Goal: Transaction & Acquisition: Purchase product/service

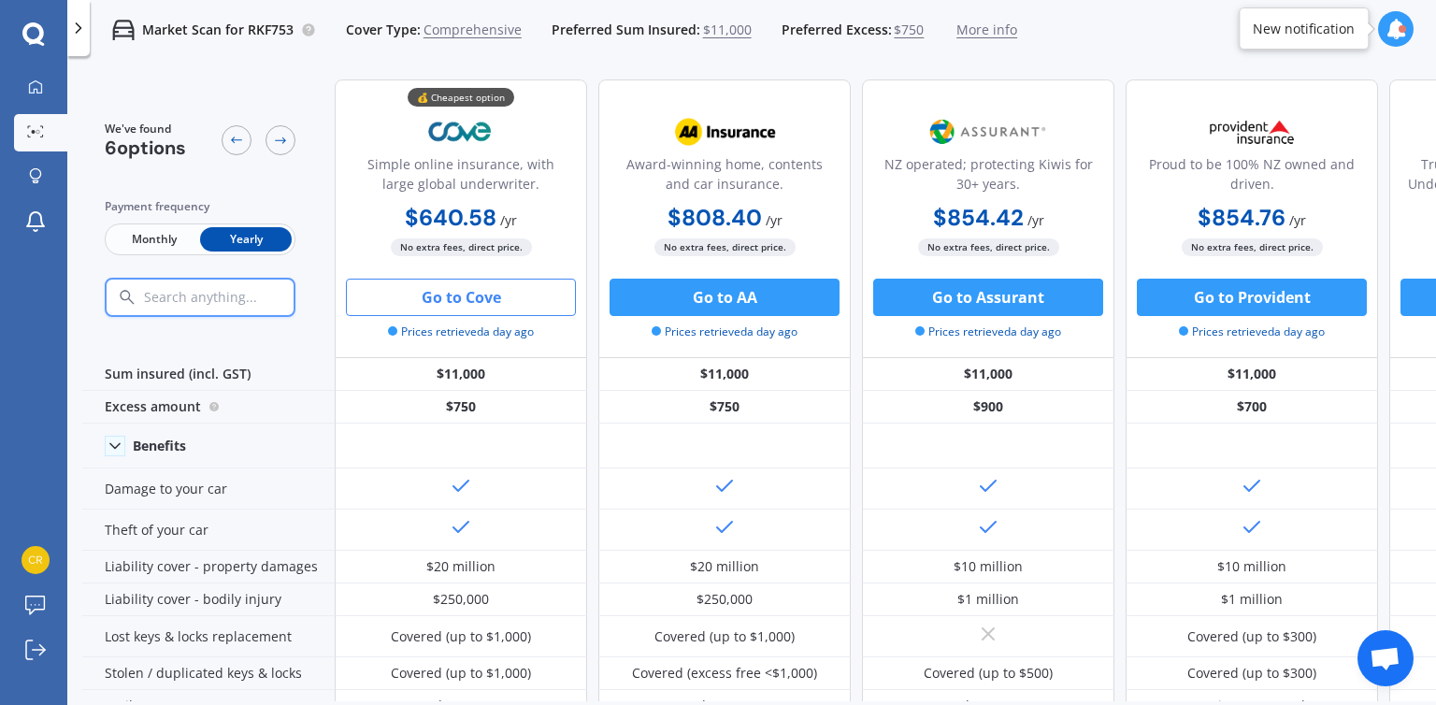
click at [457, 308] on button "Go to Cove" at bounding box center [461, 297] width 230 height 37
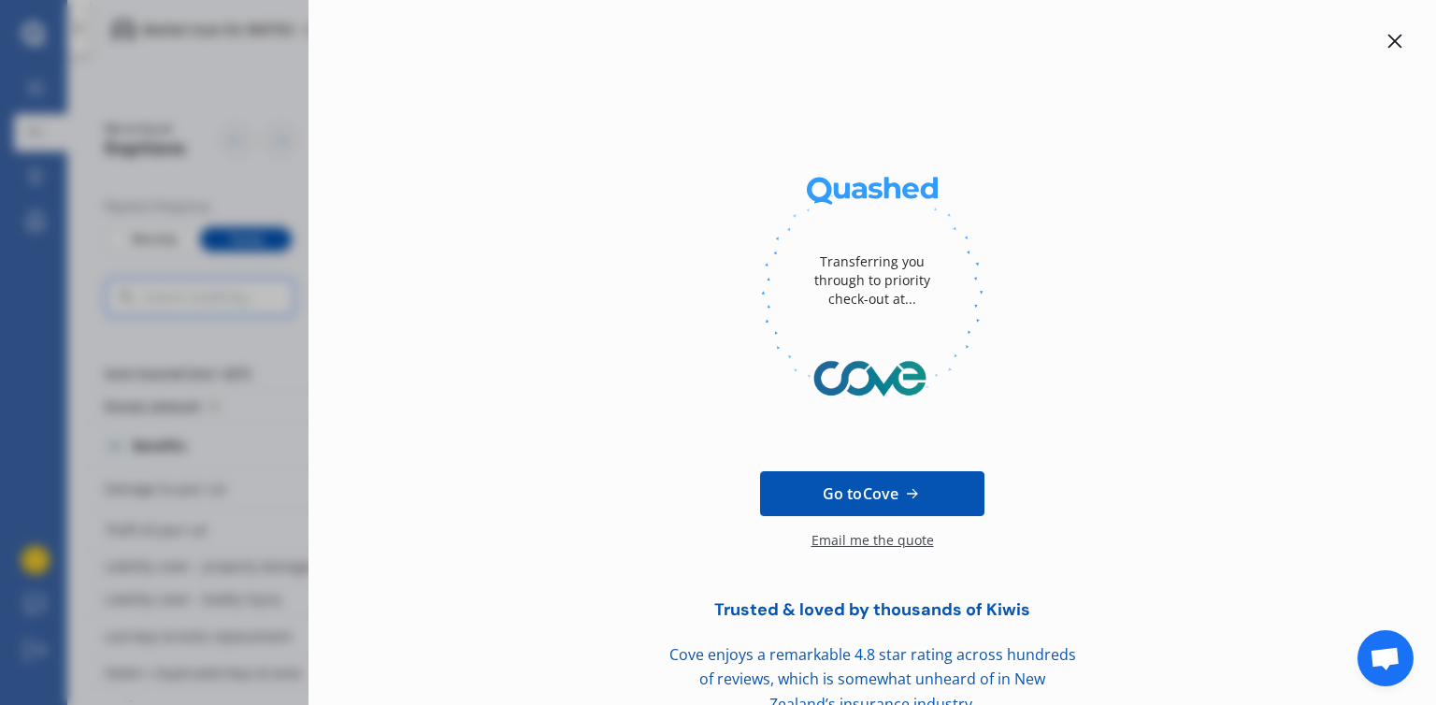
click at [1384, 42] on div at bounding box center [1395, 41] width 22 height 22
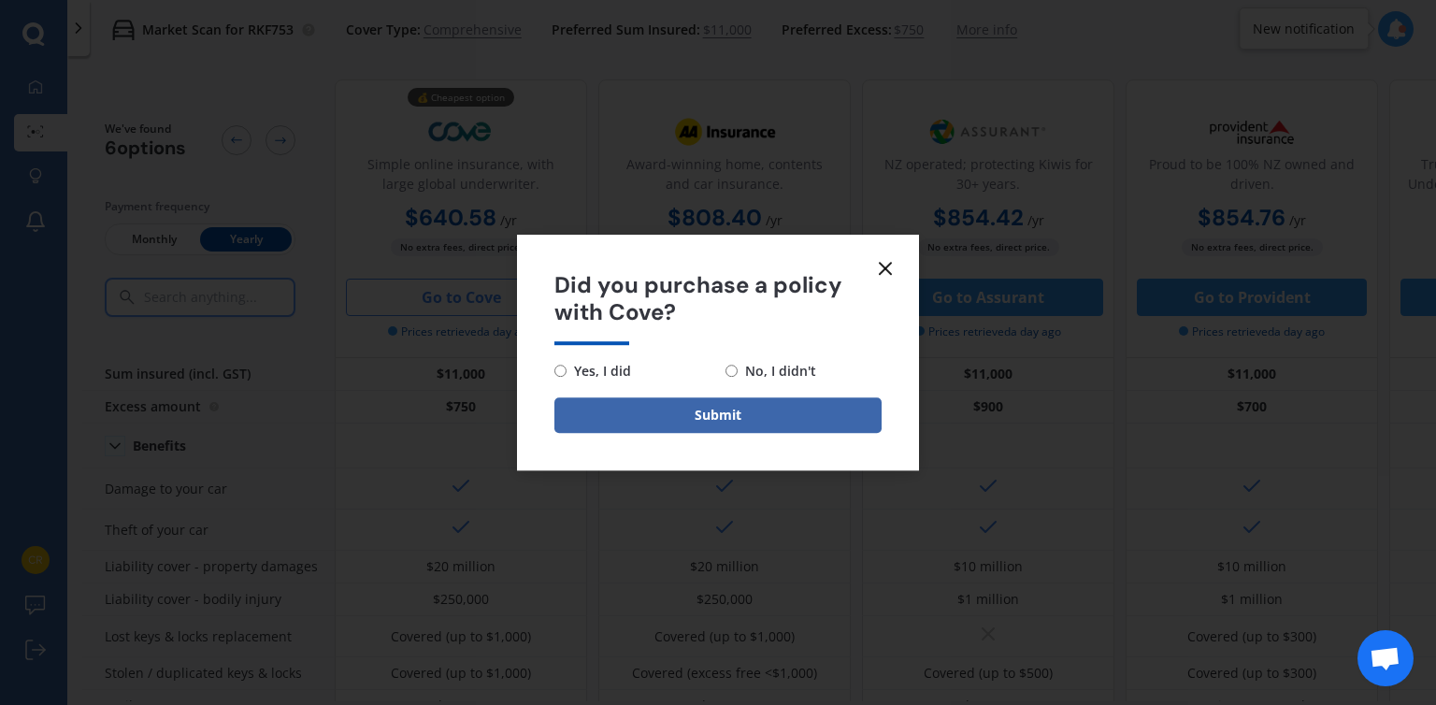
click at [560, 372] on input "Yes, I did" at bounding box center [561, 371] width 12 height 12
radio input "true"
click at [883, 264] on icon at bounding box center [885, 268] width 22 height 22
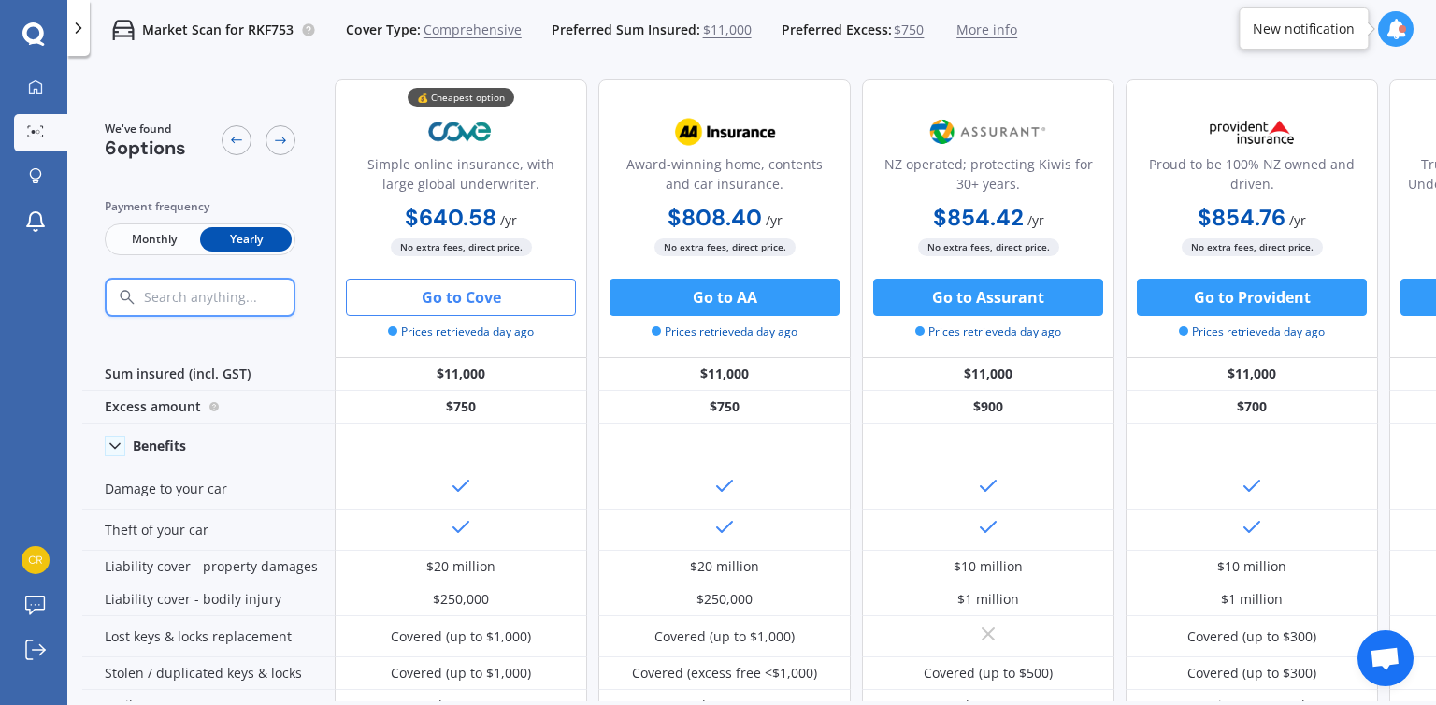
click at [443, 298] on button "Go to Cove" at bounding box center [461, 297] width 230 height 37
